Goal: Check status: Check status

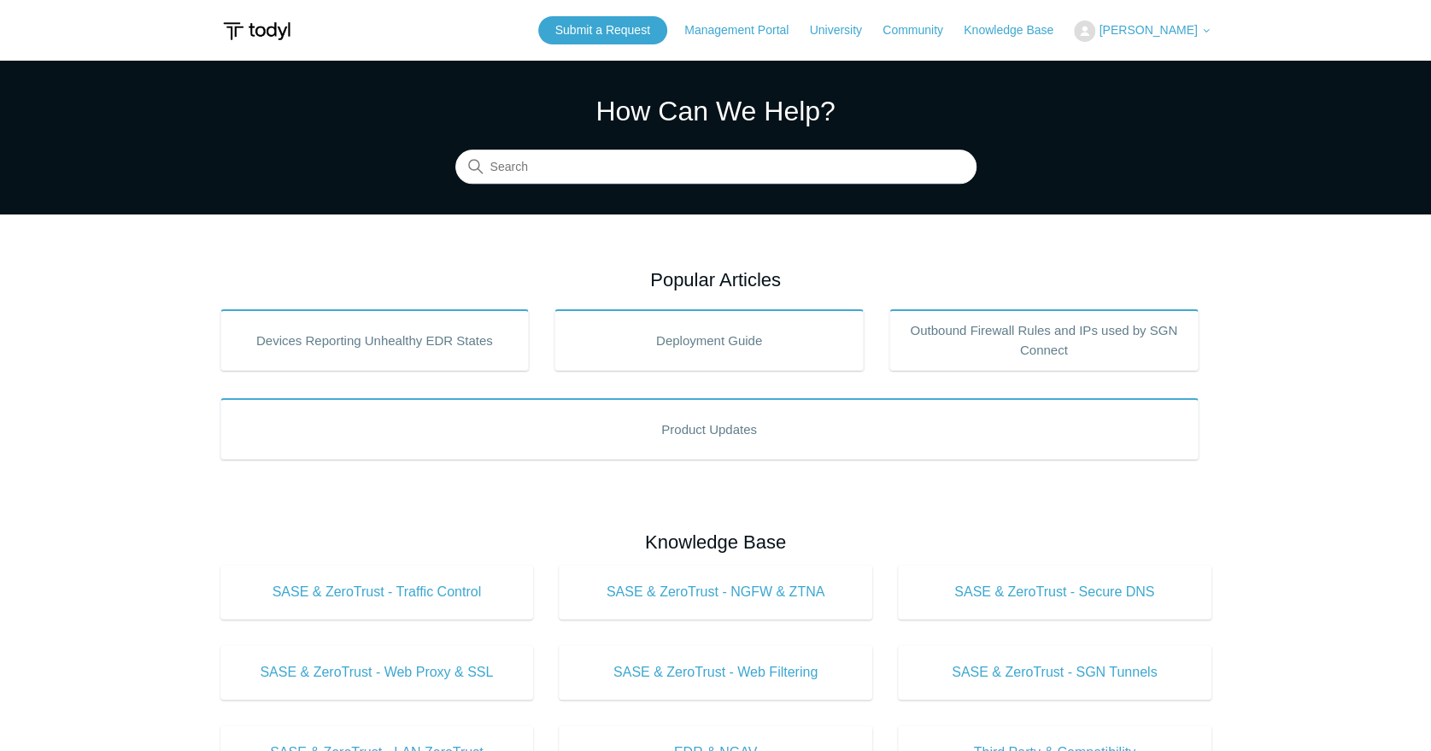
click at [1189, 35] on span "[PERSON_NAME]" at bounding box center [1147, 30] width 98 height 14
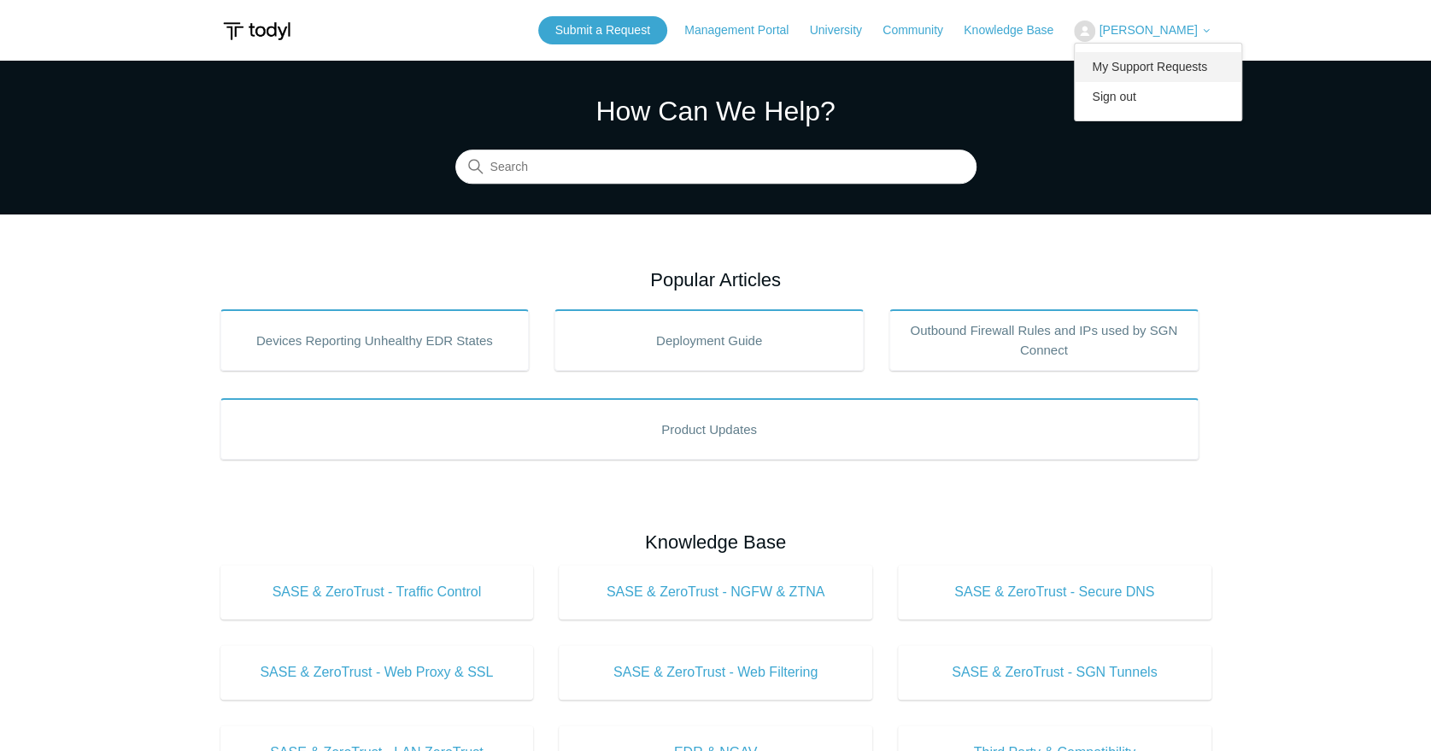
click at [1159, 68] on link "My Support Requests" at bounding box center [1157, 67] width 167 height 30
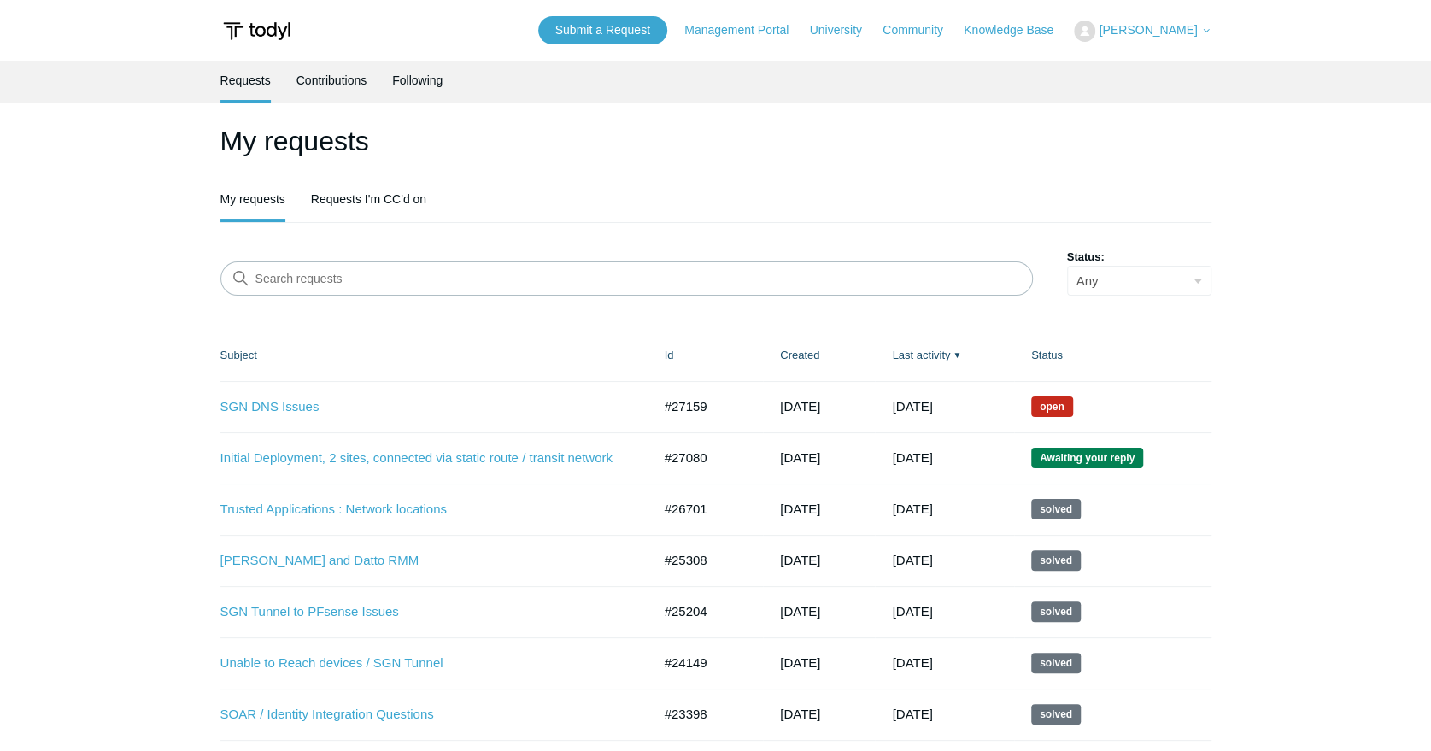
click at [289, 418] on td "SGN DNS Issues #27159 5 days ago Open" at bounding box center [433, 406] width 427 height 51
click at [295, 398] on link "SGN DNS Issues" at bounding box center [423, 407] width 406 height 20
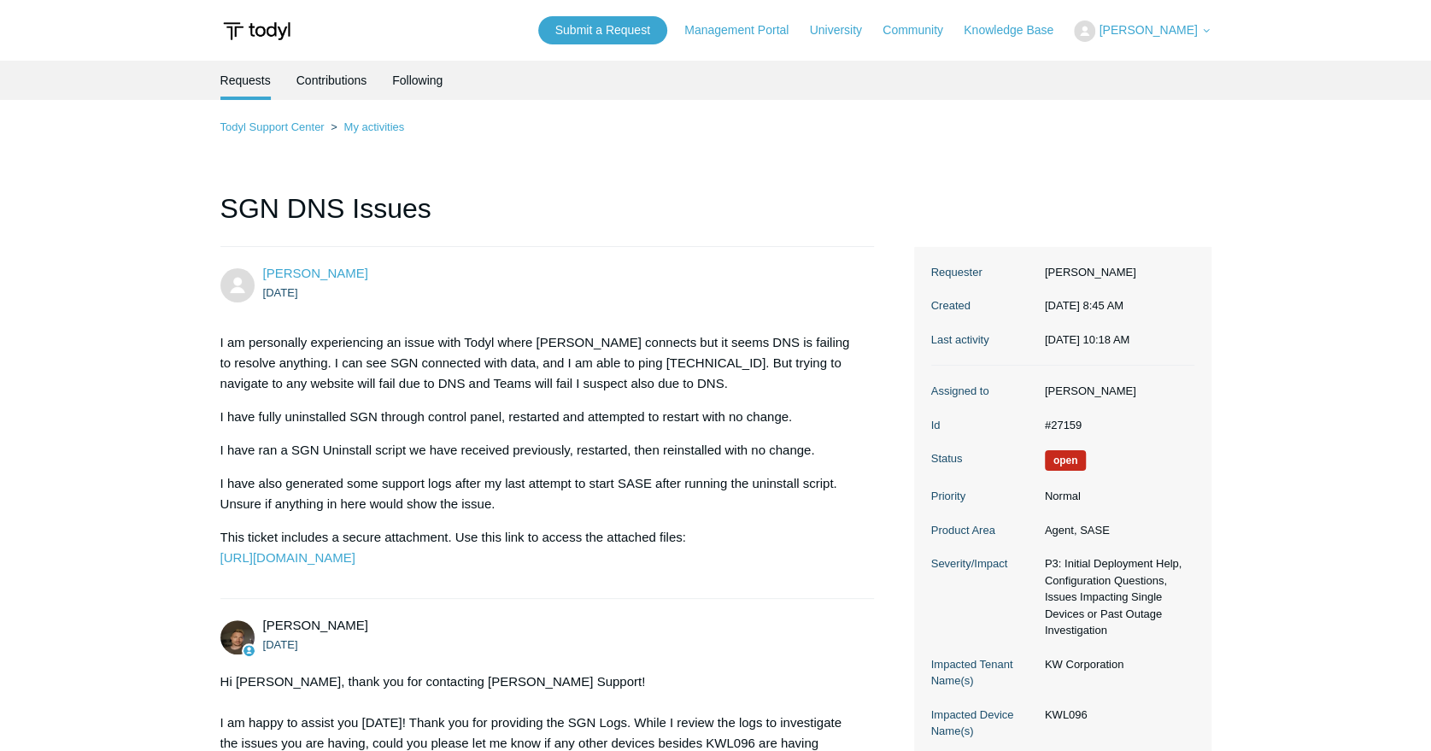
click at [287, 401] on div "I am personally experiencing an issue with Todyl where [PERSON_NAME] connects b…" at bounding box center [538, 450] width 637 height 236
drag, startPoint x: 0, startPoint y: 0, endPoint x: 287, endPoint y: 401, distance: 493.4
click at [287, 401] on div "I am personally experiencing an issue with Todyl where [PERSON_NAME] connects b…" at bounding box center [538, 450] width 637 height 236
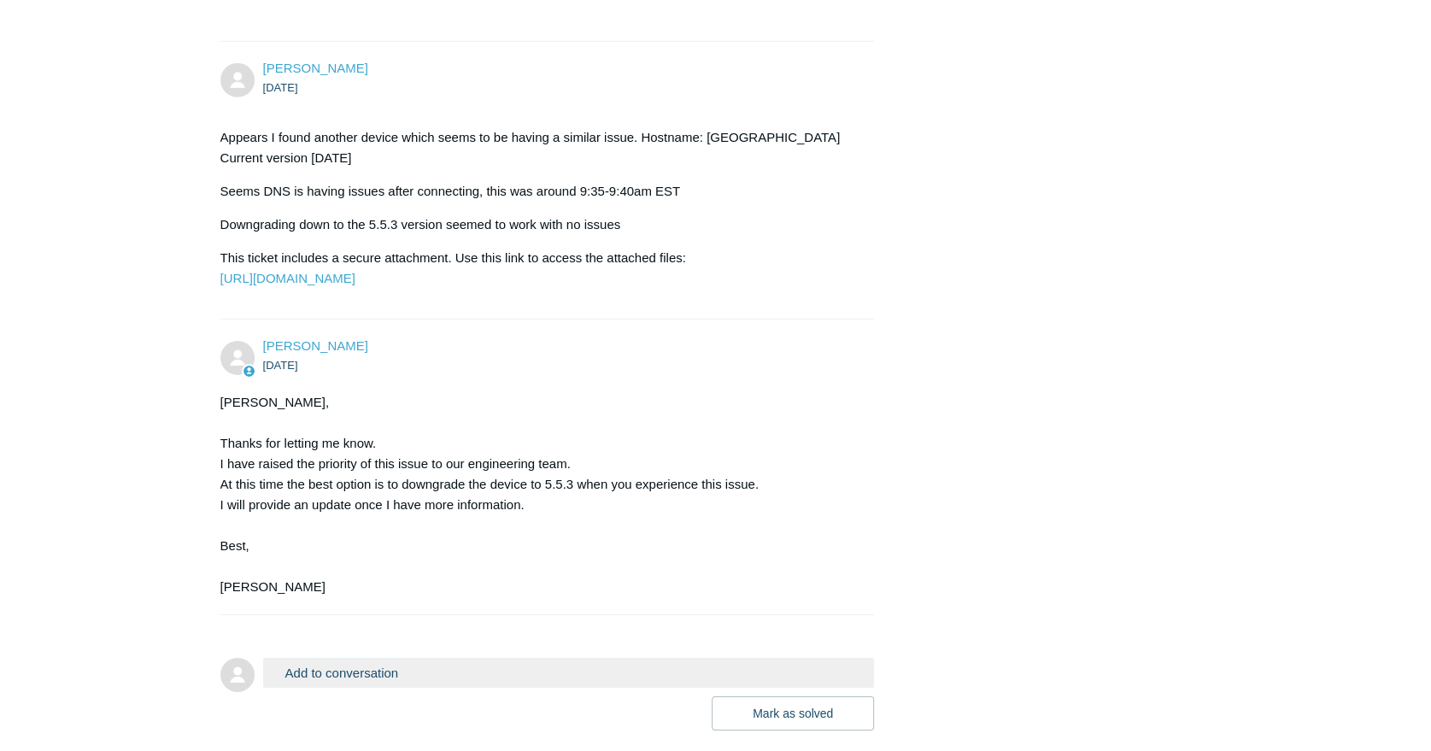
scroll to position [3402, 0]
